Goal: Task Accomplishment & Management: Manage account settings

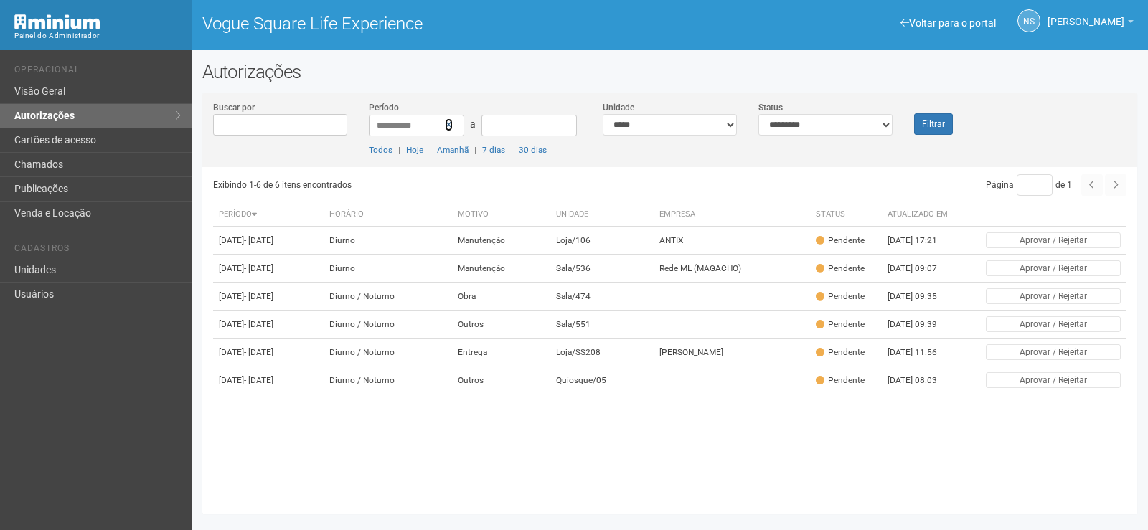
click at [445, 129] on link at bounding box center [449, 124] width 8 height 13
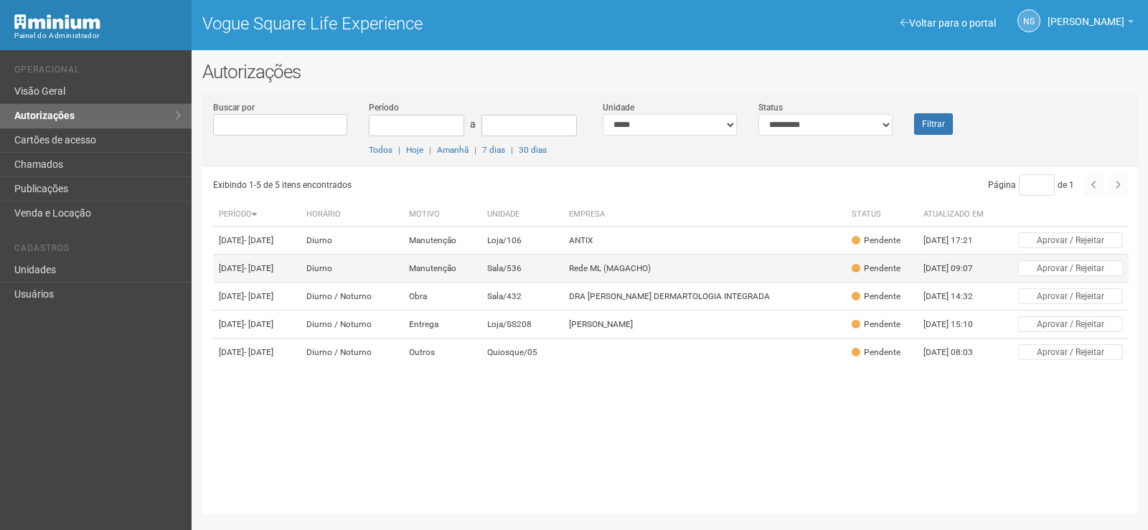
click at [644, 278] on td "Rede ML (MAGACHO)" at bounding box center [704, 269] width 283 height 28
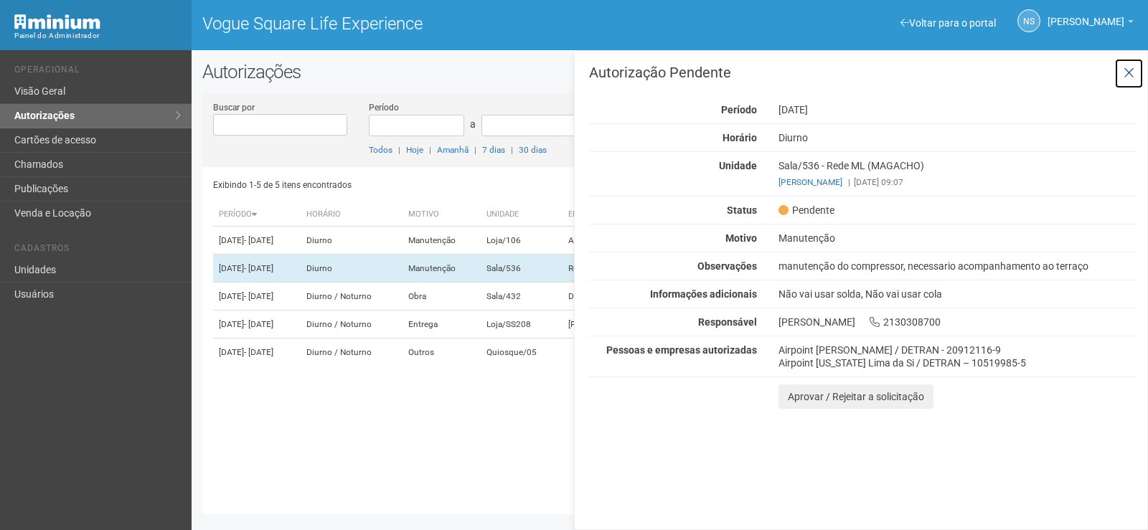
click at [1127, 76] on icon at bounding box center [1129, 73] width 11 height 14
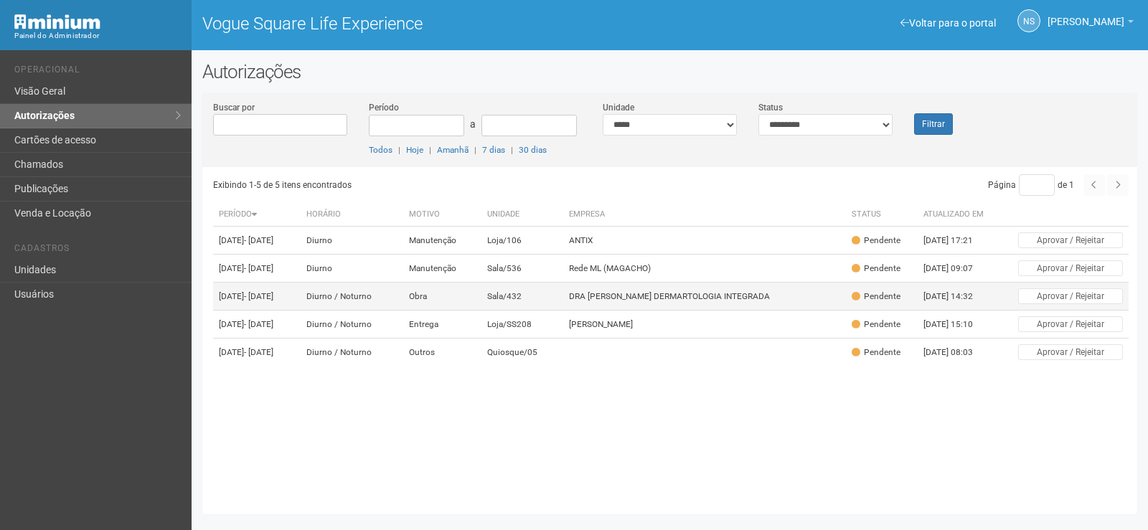
click at [540, 310] on td "Sala/432" at bounding box center [523, 297] width 82 height 28
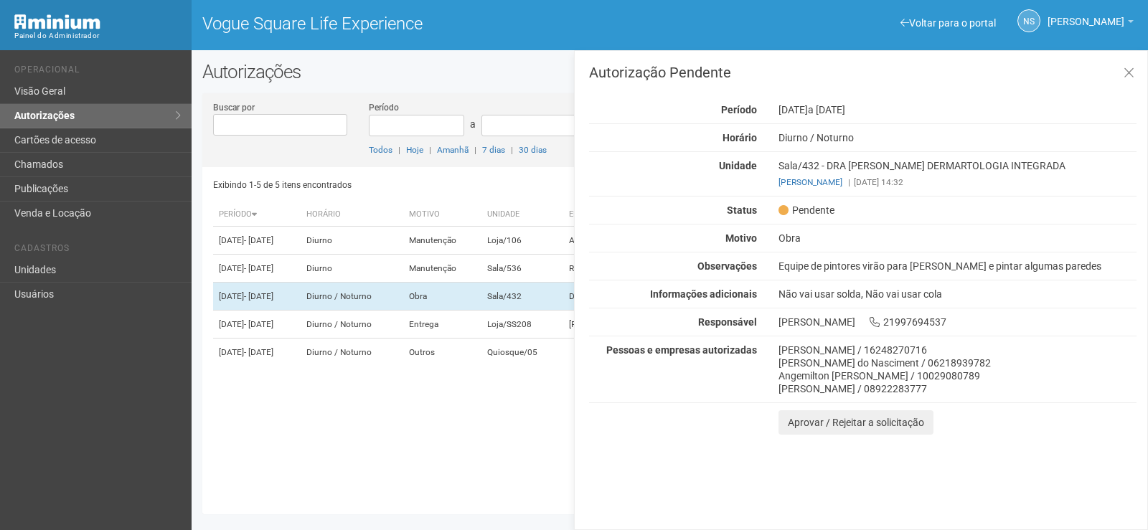
drag, startPoint x: 512, startPoint y: 419, endPoint x: 507, endPoint y: 472, distance: 53.3
click at [510, 418] on div "Exibindo 1-5 de 5 itens encontrados Página * de 1 Período Horário Motivo Unidad…" at bounding box center [675, 335] width 924 height 337
click at [413, 122] on input "Período" at bounding box center [416, 126] width 95 height 22
type input "****"
click at [524, 83] on div "Autorizações Buscar por Período a Todos | Hoje | Amanhã | 7 dias | 30 dias Unid…" at bounding box center [670, 291] width 957 height 461
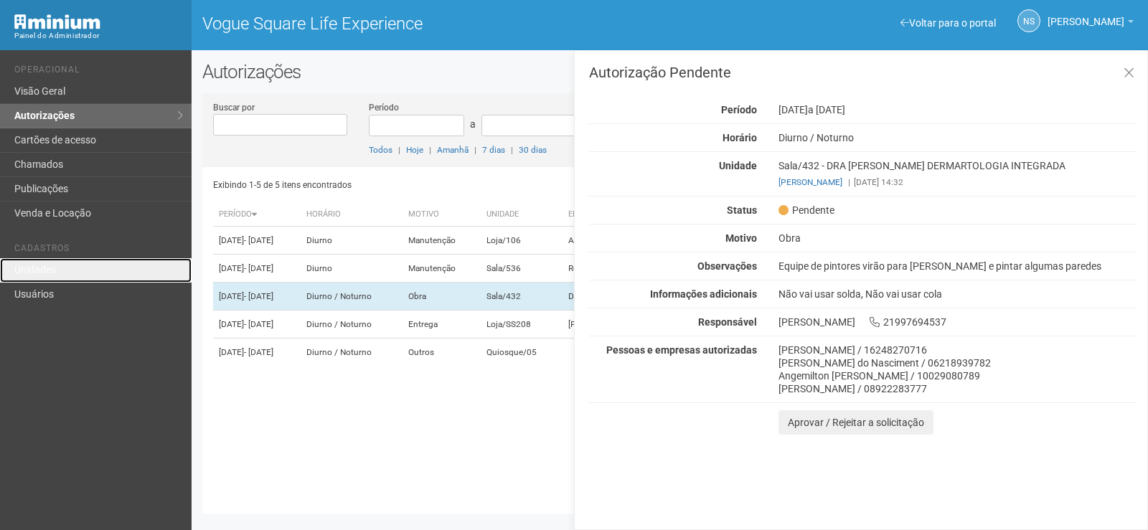
click at [50, 259] on link "Unidades" at bounding box center [96, 270] width 192 height 24
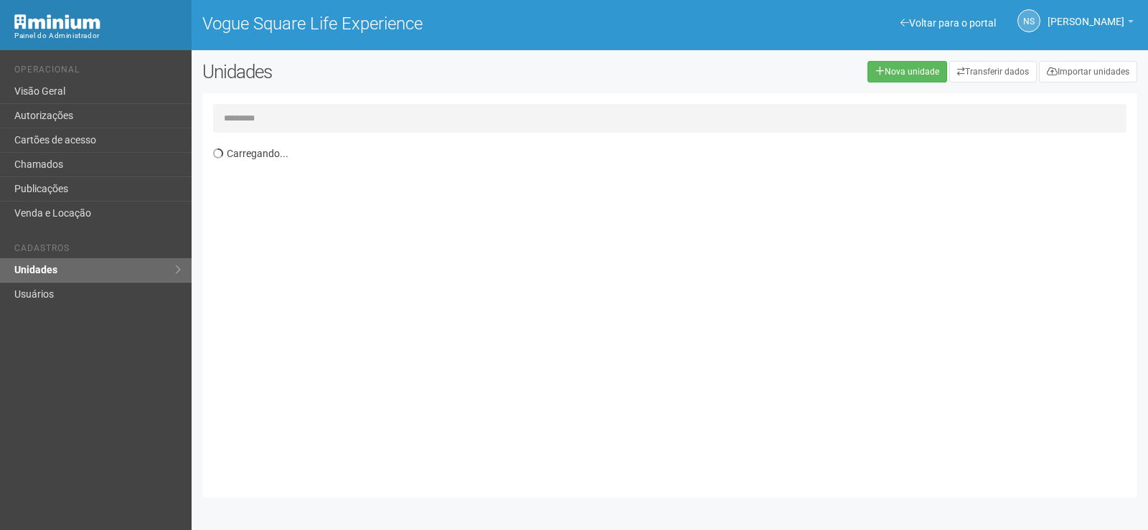
click at [271, 118] on input "text" at bounding box center [670, 118] width 914 height 29
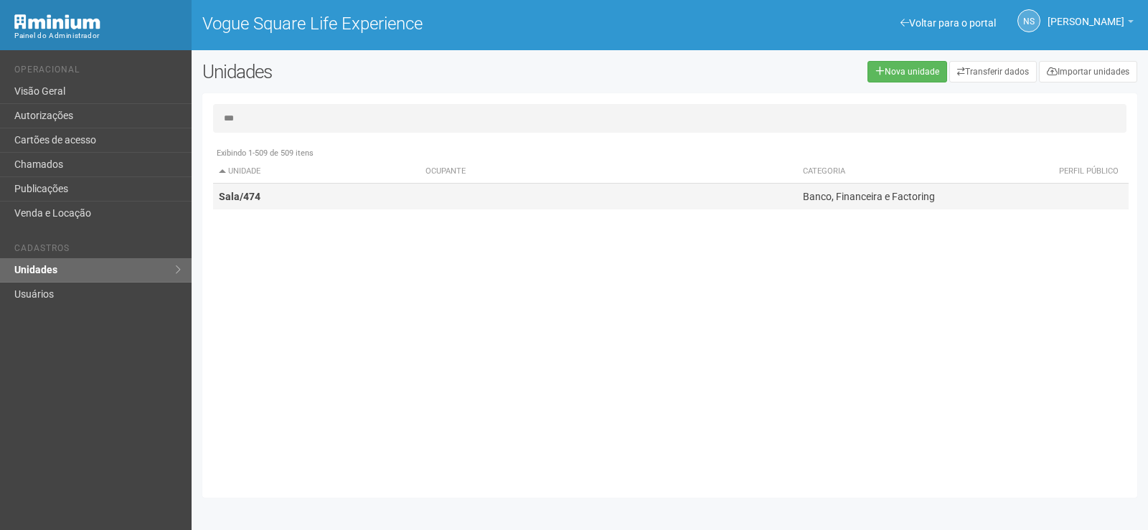
type input "***"
click at [468, 199] on td at bounding box center [609, 197] width 378 height 27
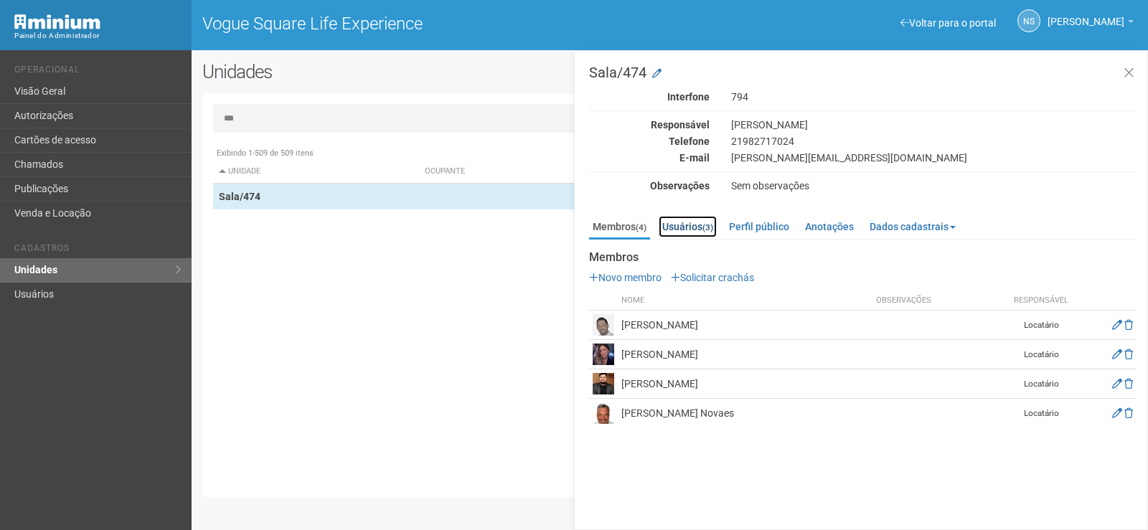
click at [688, 230] on link "Usuários (3)" at bounding box center [688, 227] width 58 height 22
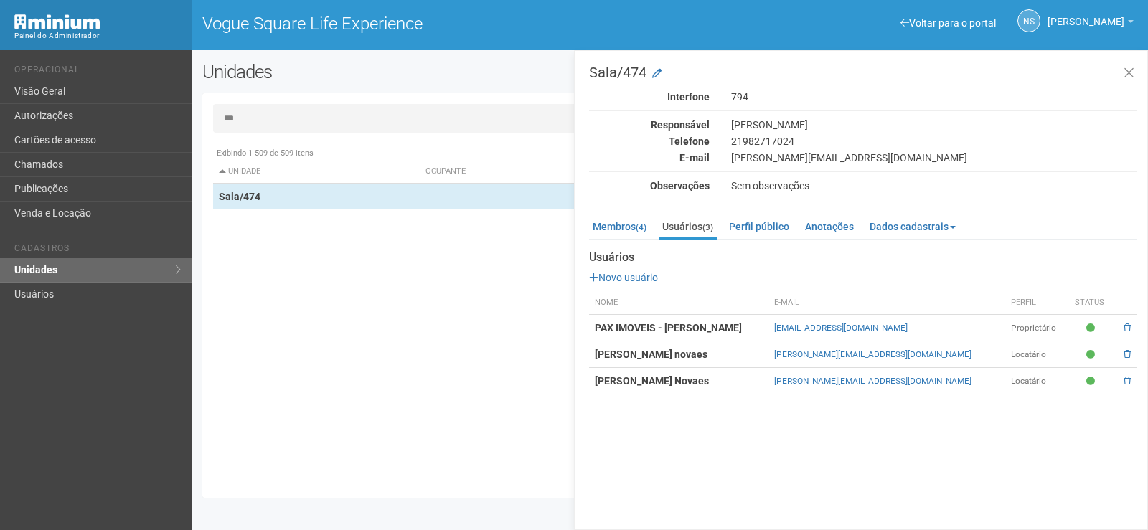
click at [370, 243] on div "Exibindo 1-509 de 509 itens Unidade Ocupante Categoria Perfil público Loja/101 …" at bounding box center [675, 313] width 924 height 347
click at [277, 288] on div "Exibindo 1-509 de 509 itens Unidade Ocupante Categoria Perfil público Loja/101 …" at bounding box center [675, 313] width 924 height 347
click at [149, 289] on link "Usuários" at bounding box center [96, 295] width 192 height 24
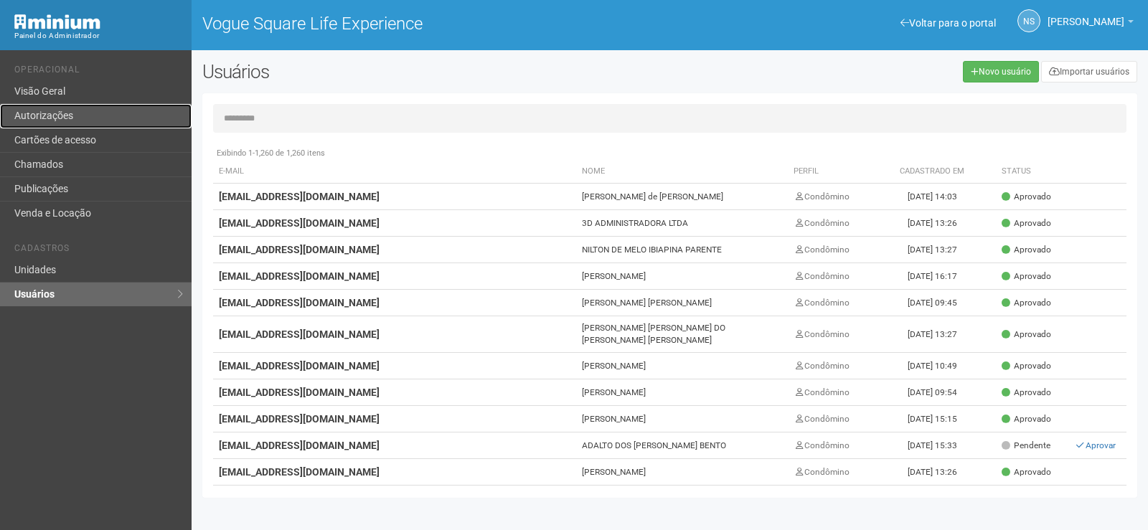
click at [167, 123] on link "Autorizações" at bounding box center [96, 116] width 192 height 24
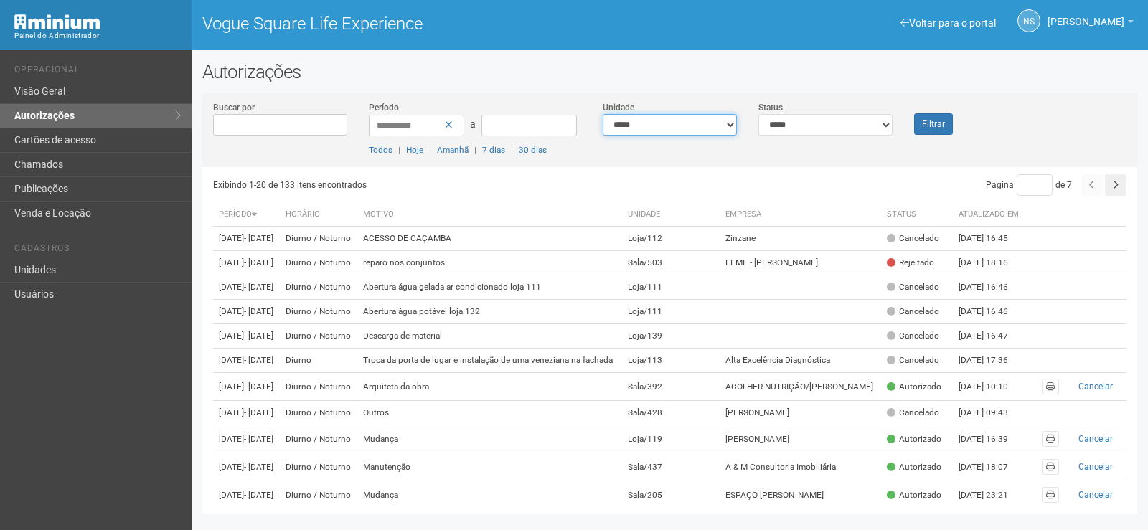
click at [731, 123] on select "**********" at bounding box center [670, 125] width 134 height 22
select select "**********"
click at [603, 114] on select "**********" at bounding box center [670, 125] width 134 height 22
click at [934, 130] on button "Filtrar" at bounding box center [933, 124] width 39 height 22
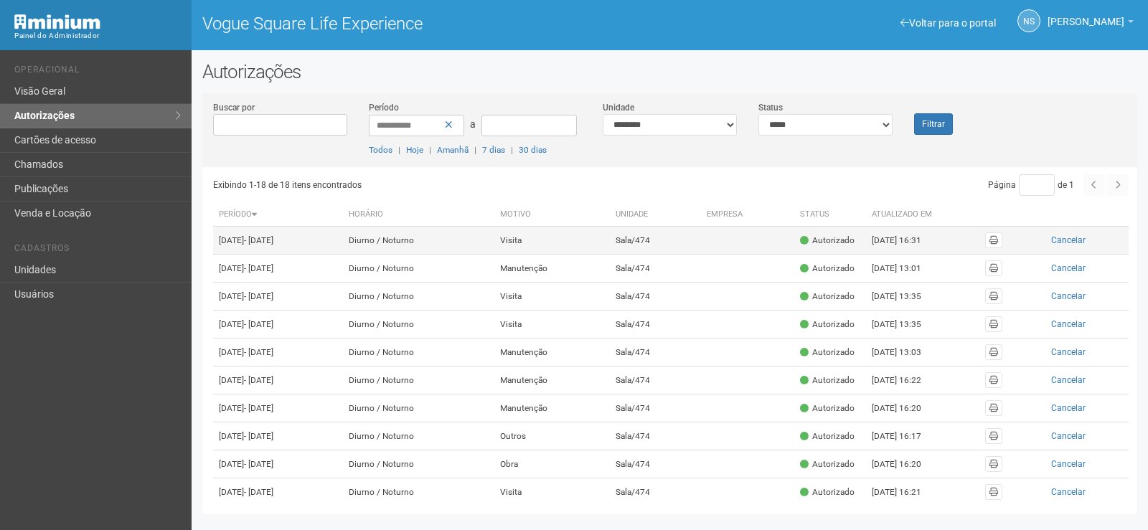
click at [734, 232] on td at bounding box center [747, 241] width 93 height 28
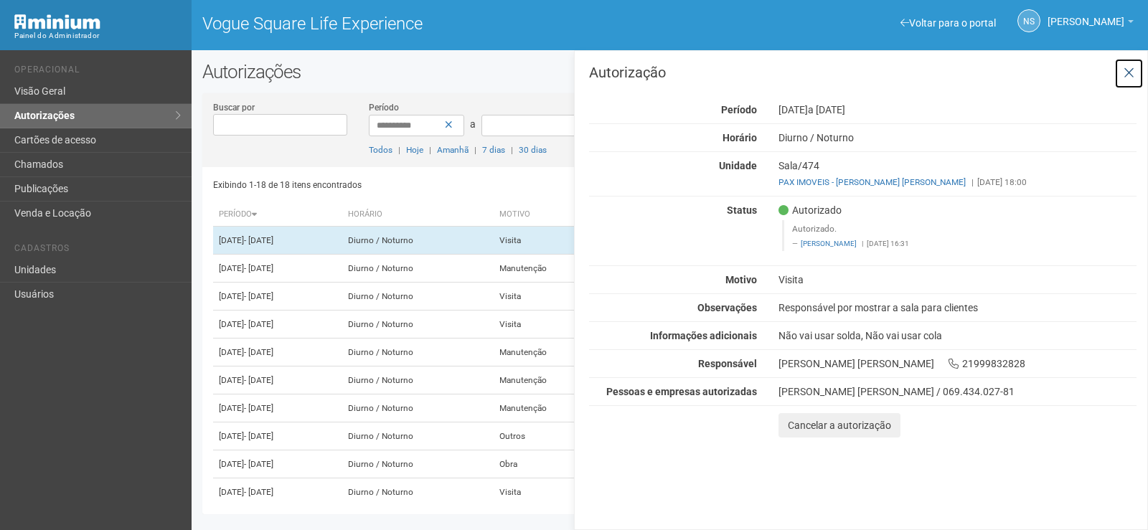
click at [1130, 70] on icon at bounding box center [1129, 73] width 11 height 14
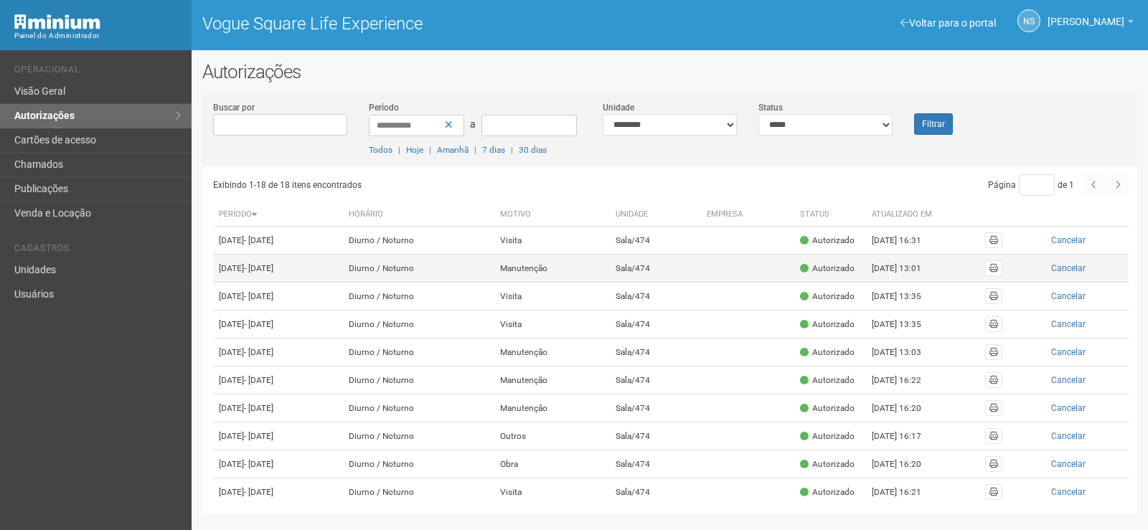
click at [829, 283] on td "Autorizado" at bounding box center [830, 269] width 72 height 28
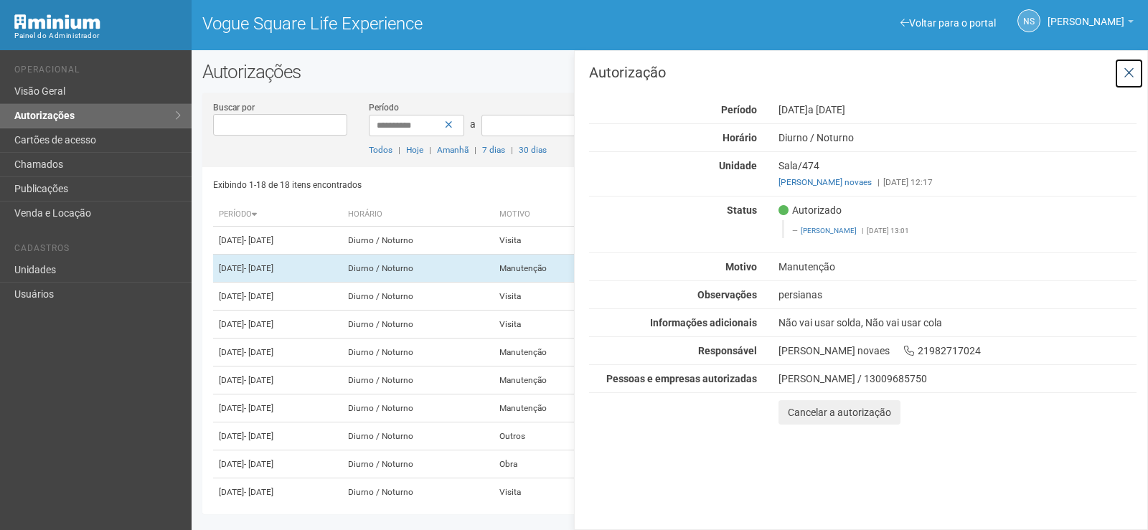
click at [1127, 72] on icon at bounding box center [1129, 73] width 11 height 14
